Goal: Find specific page/section: Find specific page/section

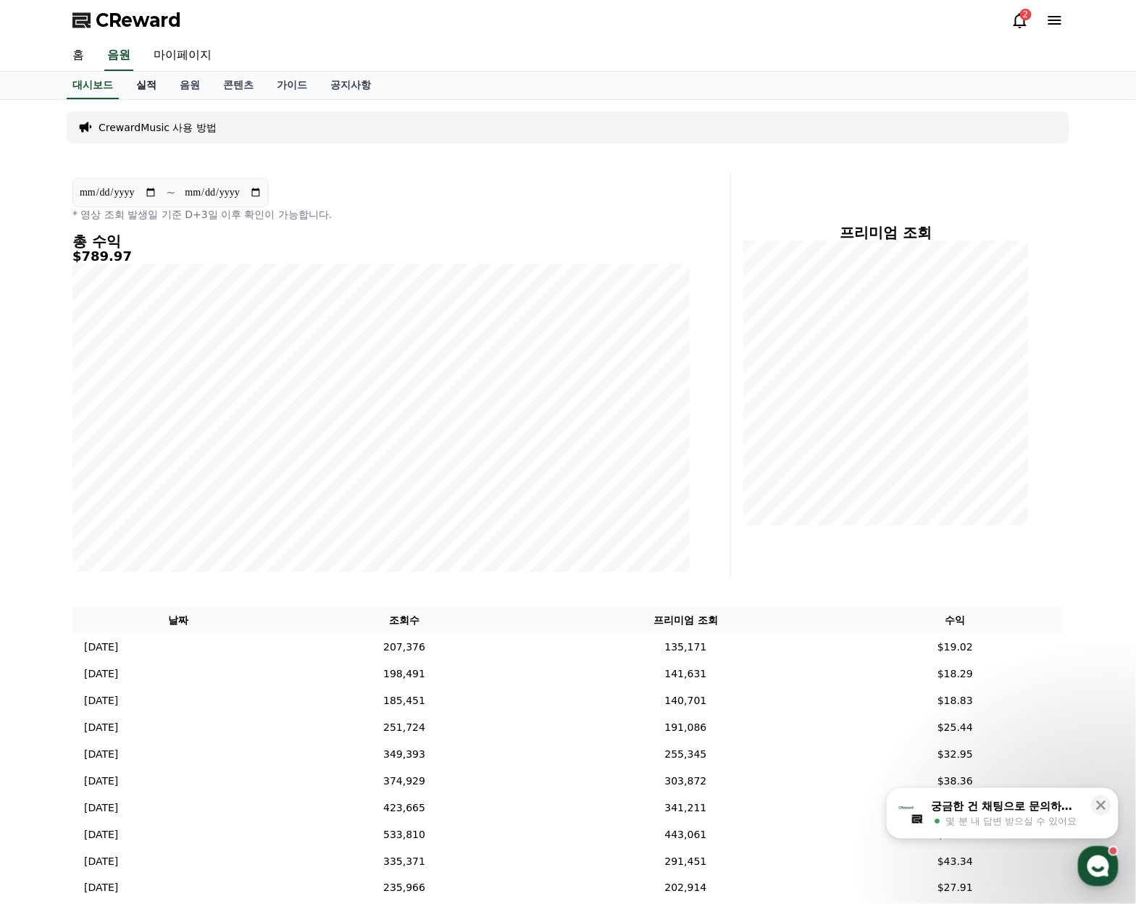
click at [146, 75] on link "실적" at bounding box center [146, 86] width 43 height 28
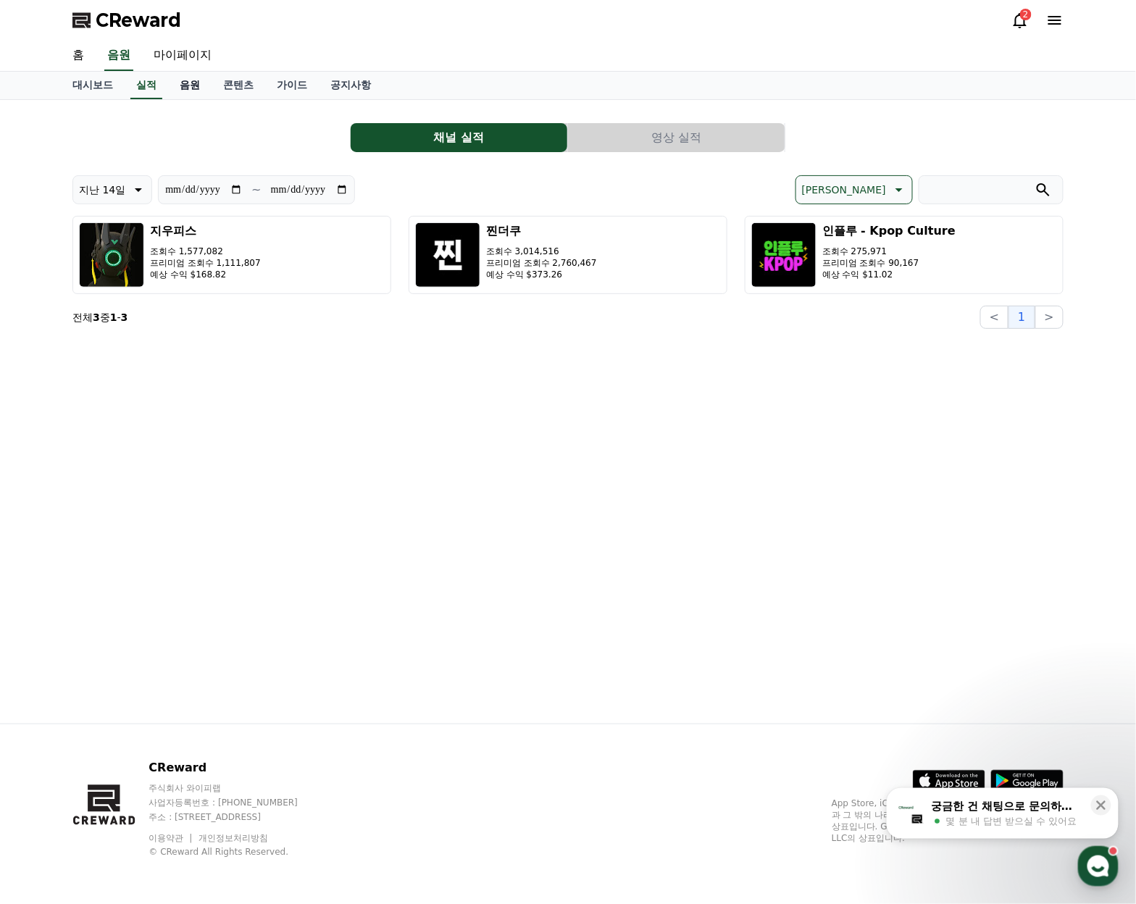
click at [185, 91] on link "음원" at bounding box center [189, 86] width 43 height 28
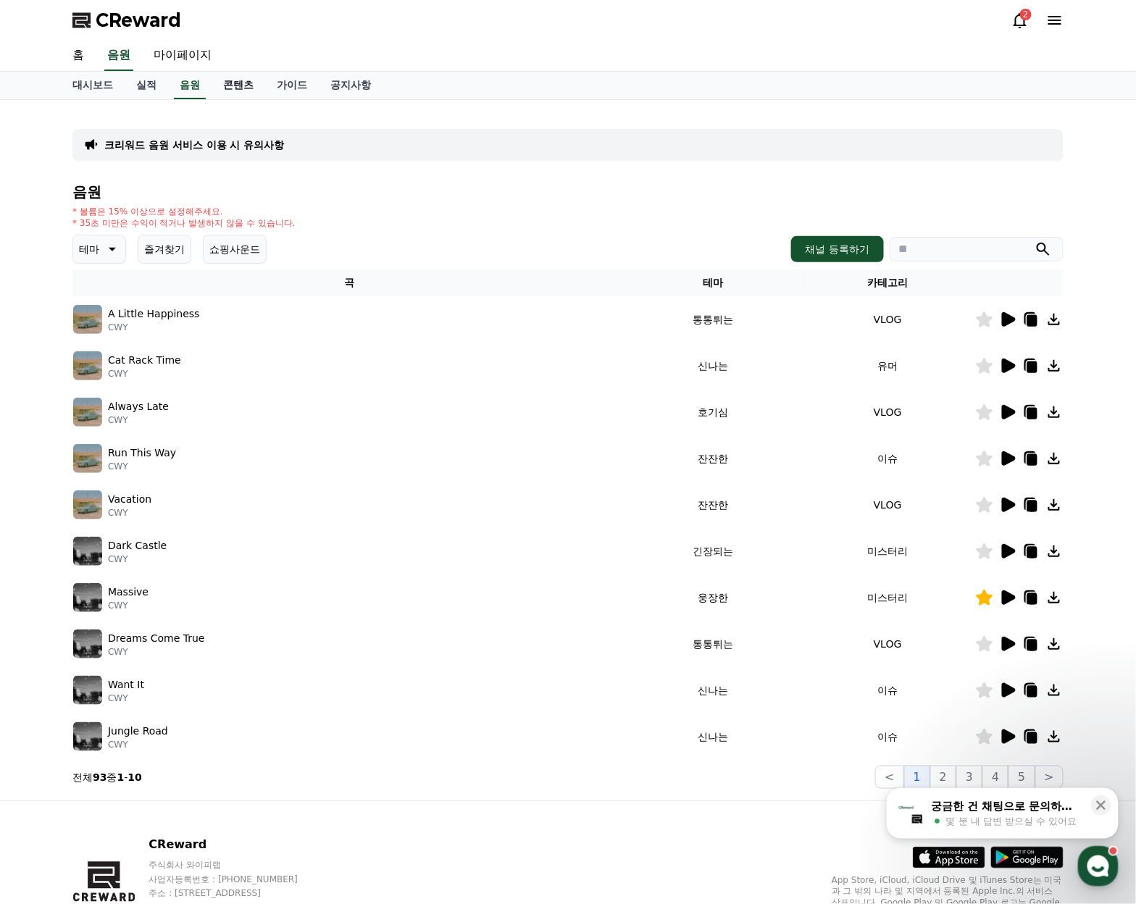
click at [230, 84] on link "콘텐츠" at bounding box center [239, 86] width 54 height 28
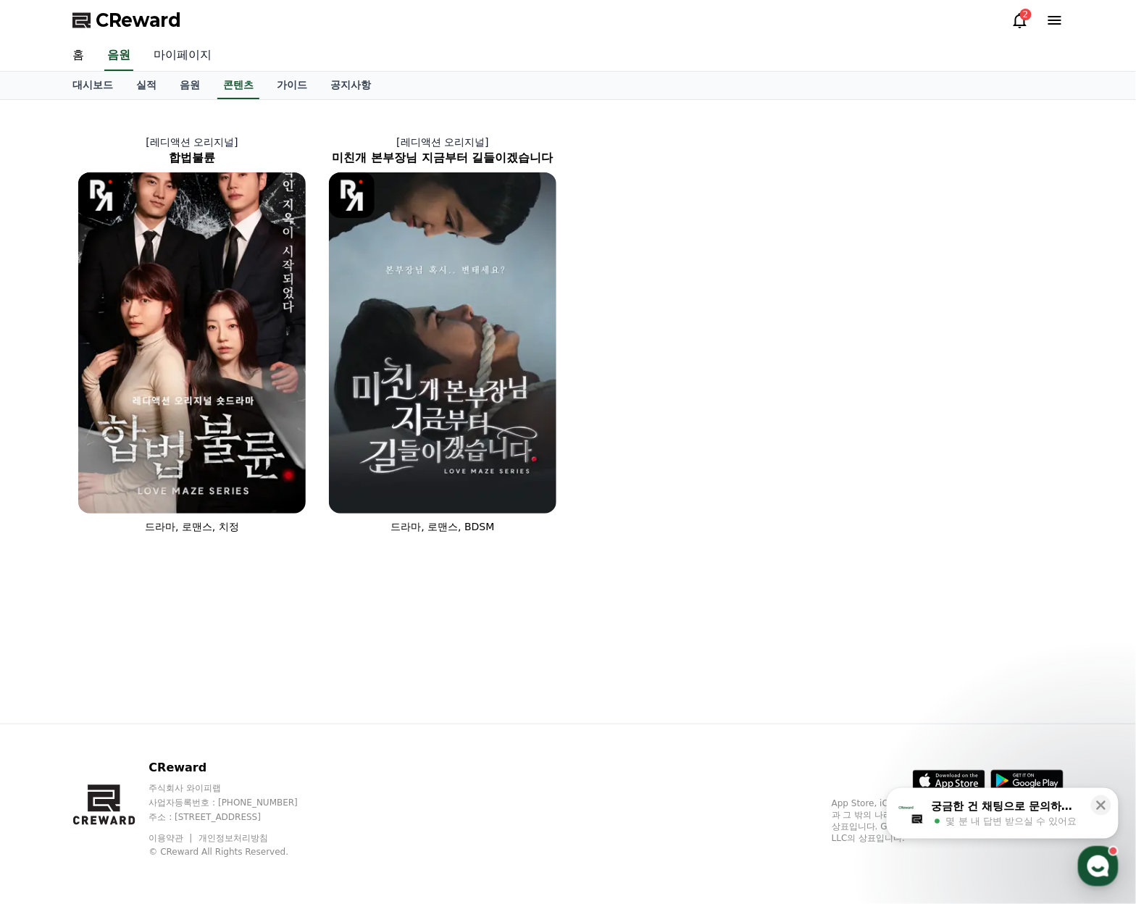
click at [208, 62] on link "마이페이지" at bounding box center [182, 56] width 81 height 30
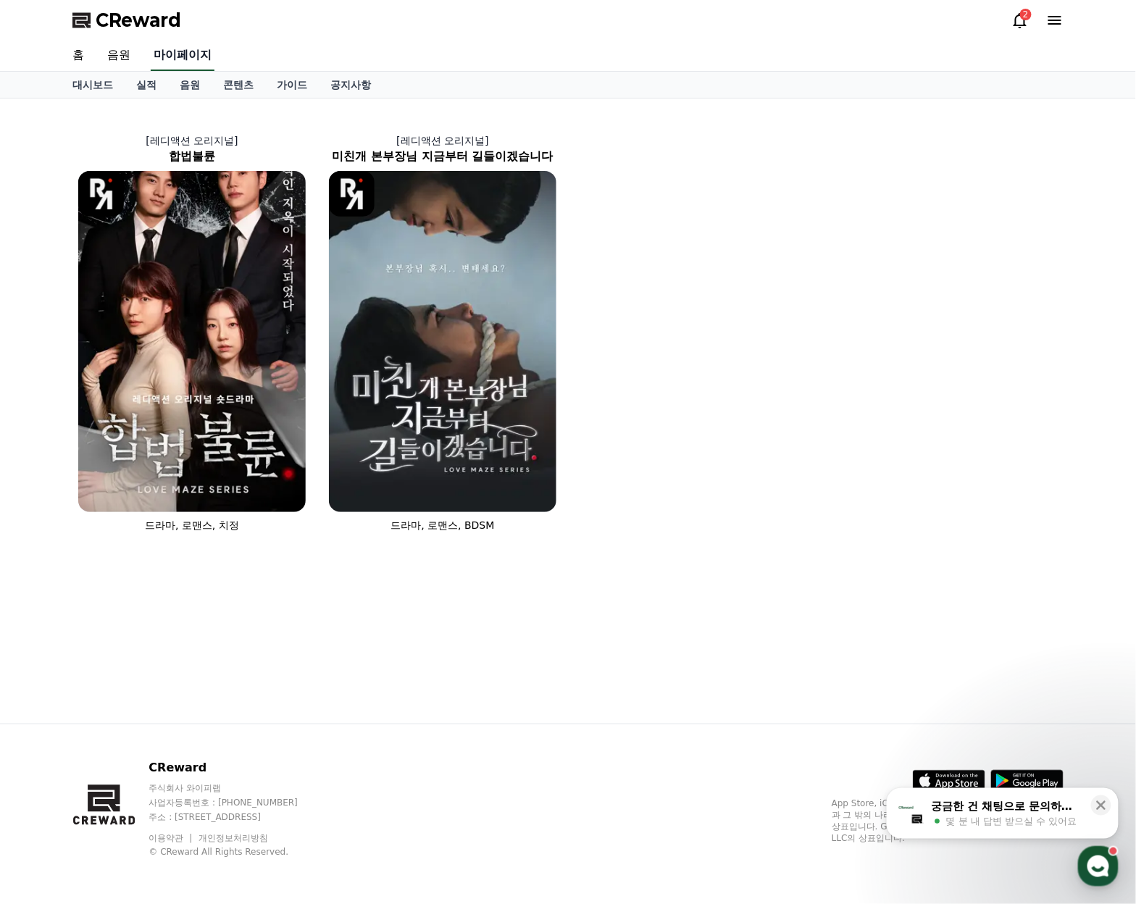
select select "**********"
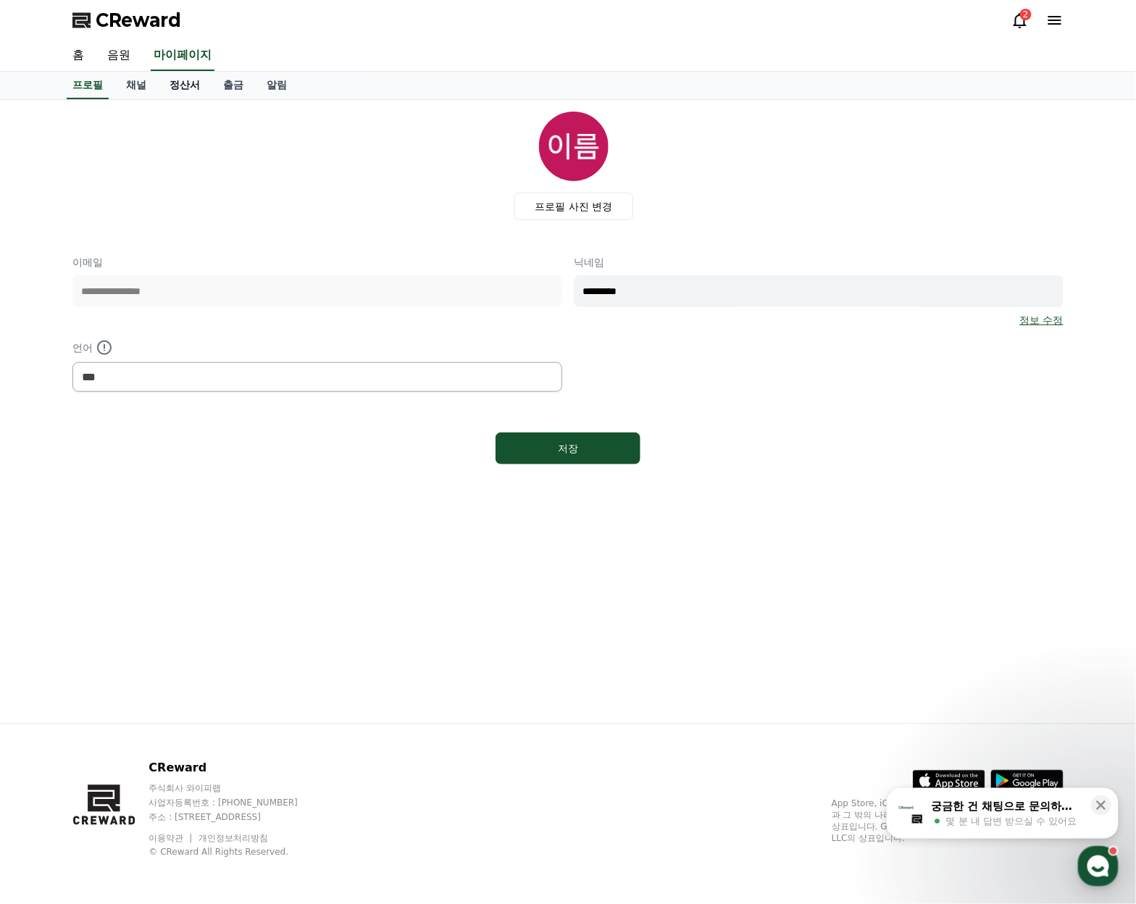
click at [164, 87] on link "정산서" at bounding box center [185, 86] width 54 height 28
